Goal: Information Seeking & Learning: Find specific page/section

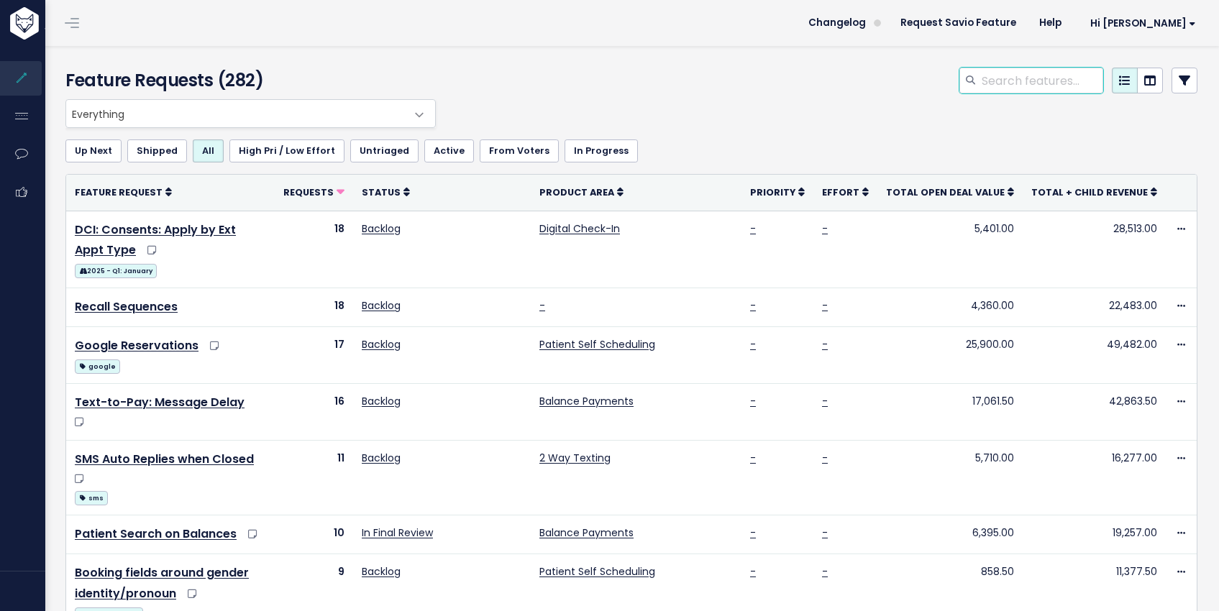
click at [1013, 86] on input "search" at bounding box center [1041, 81] width 123 height 26
type input "reactivation"
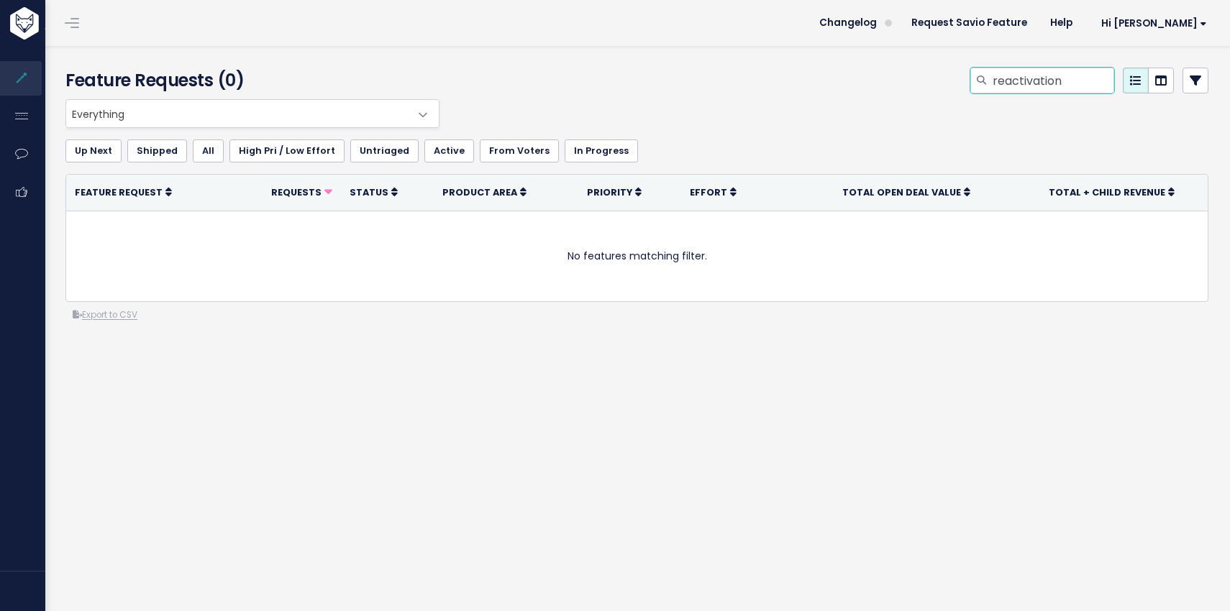
click at [1045, 81] on input "reactivation" at bounding box center [1052, 81] width 123 height 26
click at [745, 83] on div at bounding box center [831, 84] width 777 height 32
click at [828, 86] on div at bounding box center [831, 84] width 777 height 32
click at [705, 25] on header "Changelog Request Savio Feature Help Hi Jessica My Settings Logout" at bounding box center [636, 23] width 1186 height 46
